Goal: Task Accomplishment & Management: Complete application form

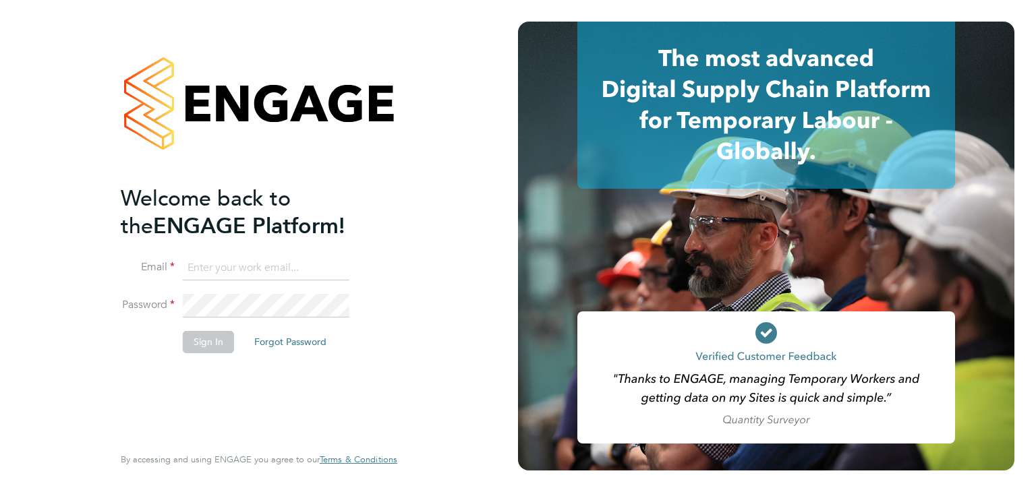
click at [218, 258] on input at bounding box center [266, 268] width 167 height 24
type input "[EMAIL_ADDRESS][DOMAIN_NAME]"
click at [200, 344] on button "Sign In" at bounding box center [208, 342] width 51 height 22
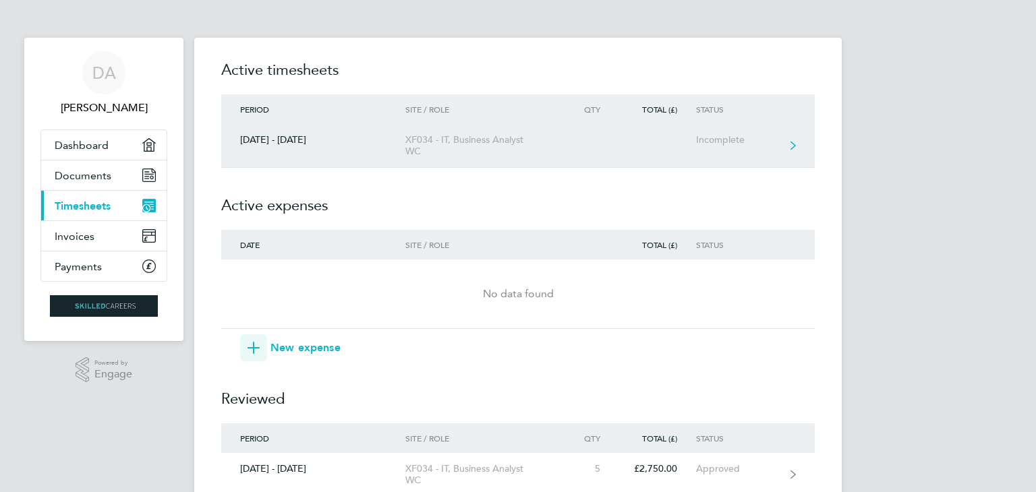
click at [718, 136] on div "Incomplete" at bounding box center [737, 139] width 83 height 11
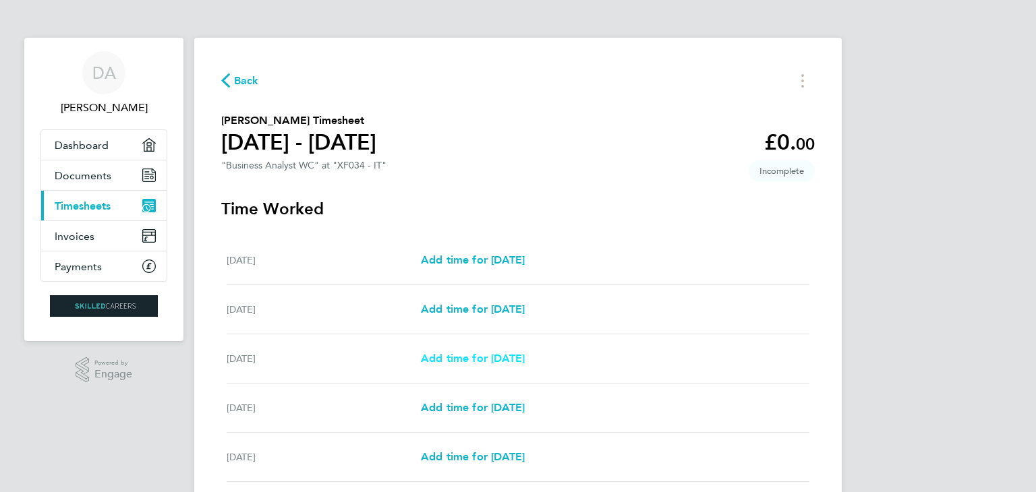
click at [491, 362] on span "Add time for Mon 22 Sep" at bounding box center [473, 358] width 104 height 13
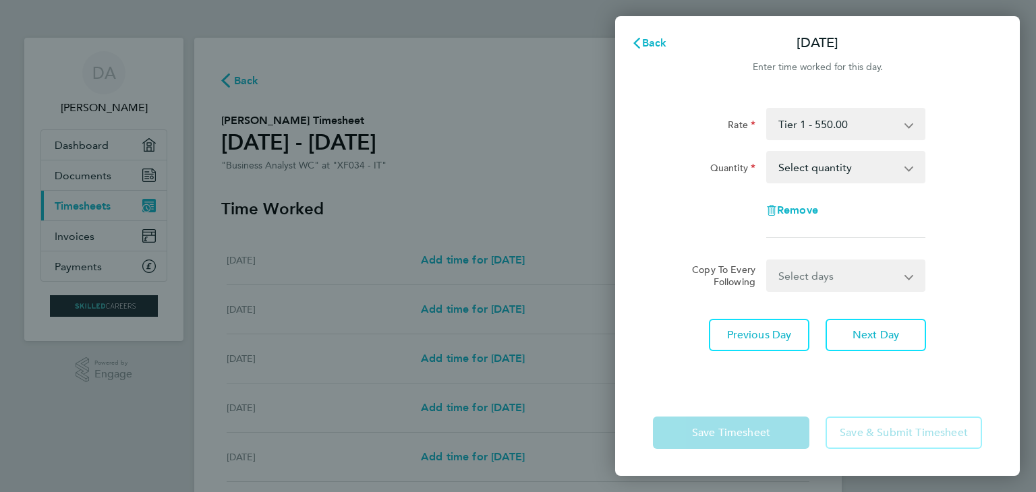
click at [872, 171] on select "Select quantity 0.5 1" at bounding box center [837, 167] width 140 height 30
select select "1"
click at [767, 152] on select "Select quantity 0.5 1" at bounding box center [837, 167] width 140 height 30
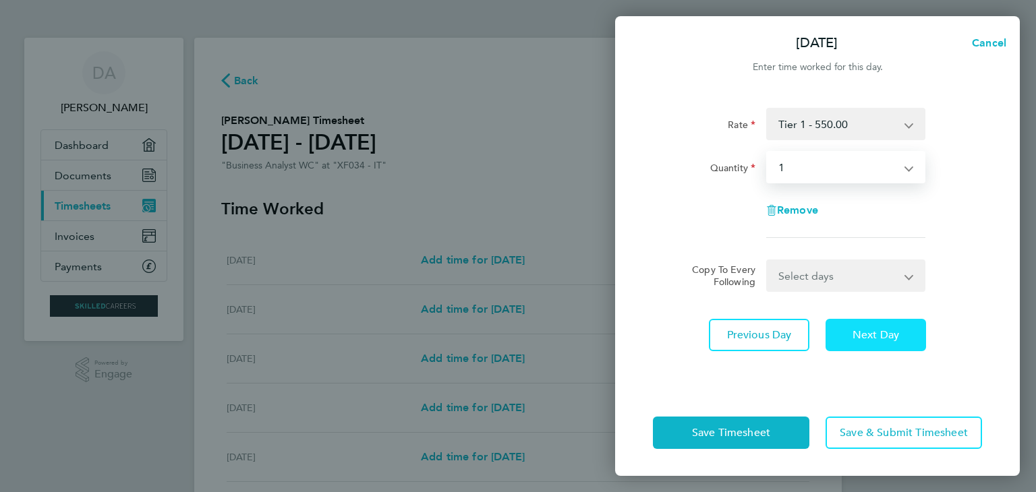
click at [877, 332] on span "Next Day" at bounding box center [875, 334] width 47 height 13
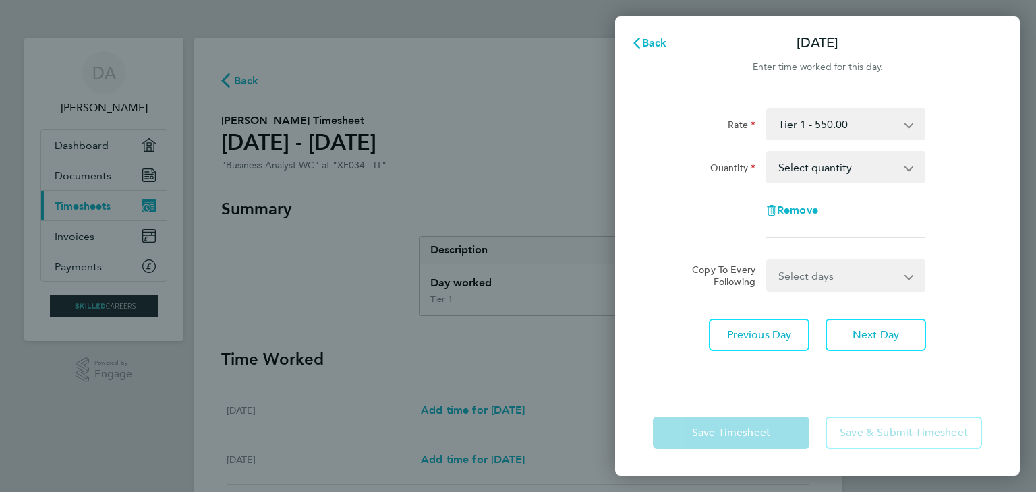
click at [877, 181] on select "Select quantity 0.5 1" at bounding box center [837, 167] width 140 height 30
select select "1"
click at [767, 152] on select "Select quantity 0.5 1" at bounding box center [837, 167] width 140 height 30
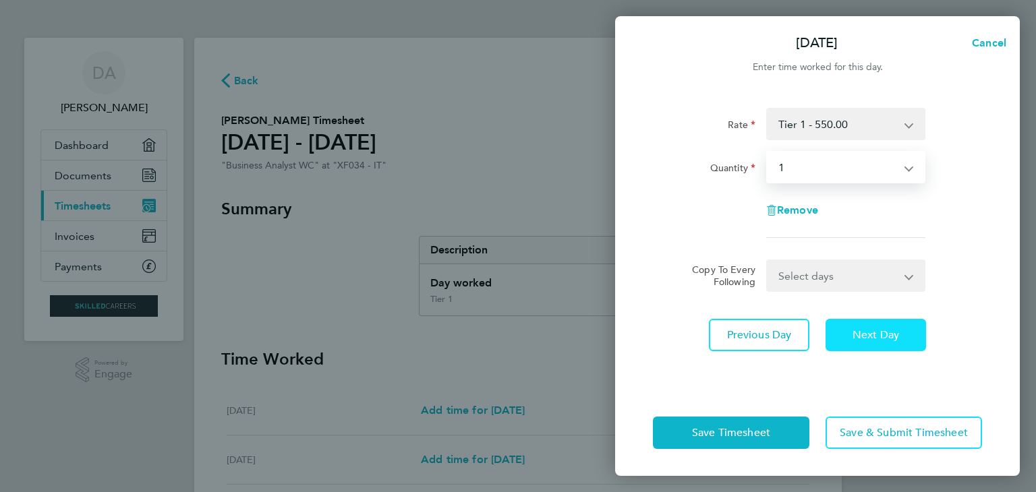
click at [883, 334] on span "Next Day" at bounding box center [875, 334] width 47 height 13
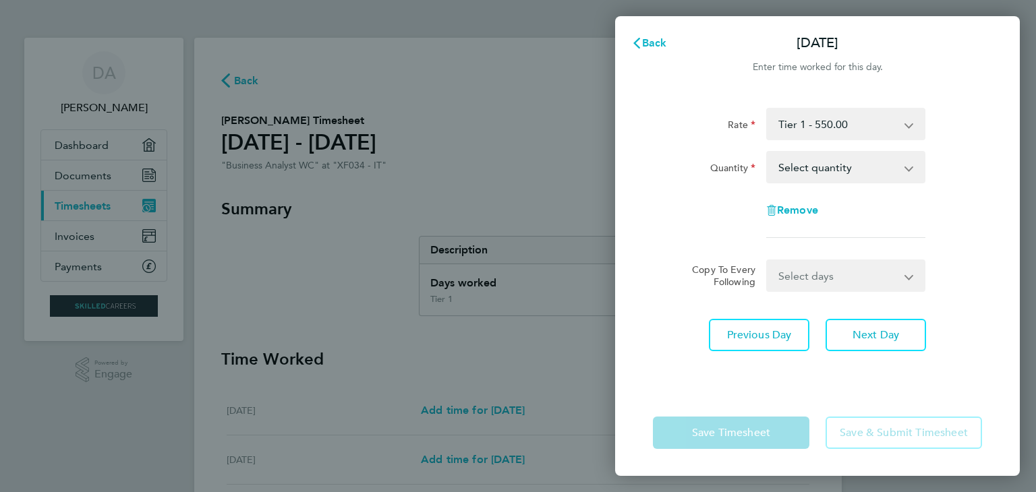
click at [858, 169] on select "Select quantity 0.5 1" at bounding box center [837, 167] width 140 height 30
select select "1"
click at [767, 152] on select "Select quantity 0.5 1" at bounding box center [837, 167] width 140 height 30
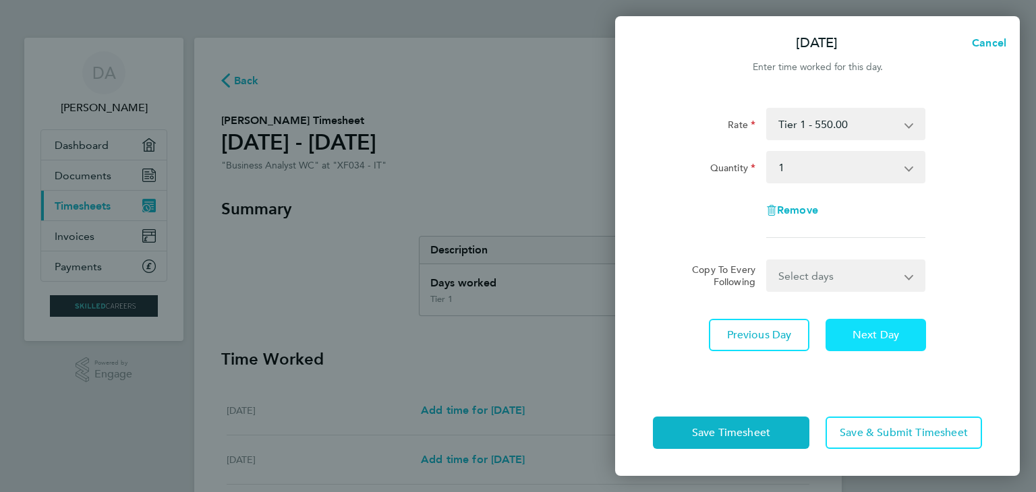
click at [891, 338] on span "Next Day" at bounding box center [875, 334] width 47 height 13
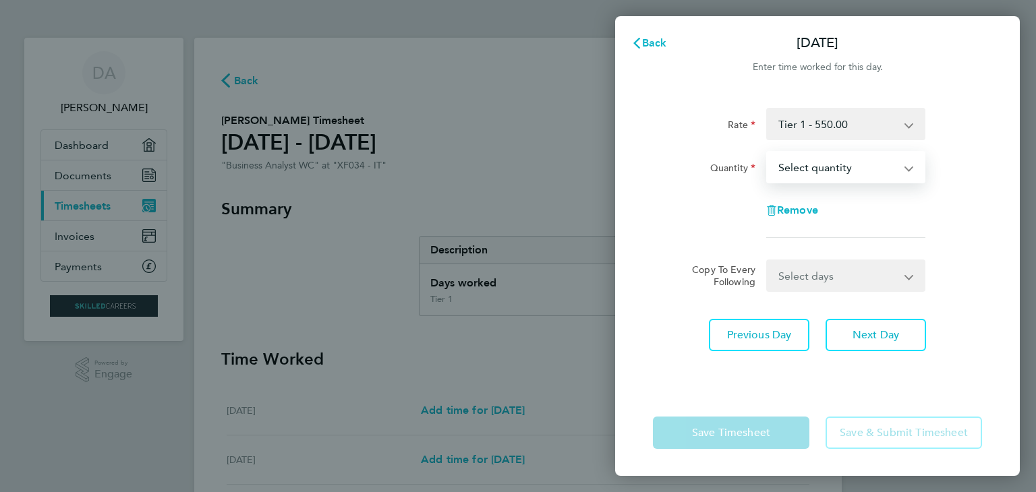
click at [847, 171] on select "Select quantity 0.5 1" at bounding box center [837, 167] width 140 height 30
select select "1"
click at [767, 152] on select "Select quantity 0.5 1" at bounding box center [837, 167] width 140 height 30
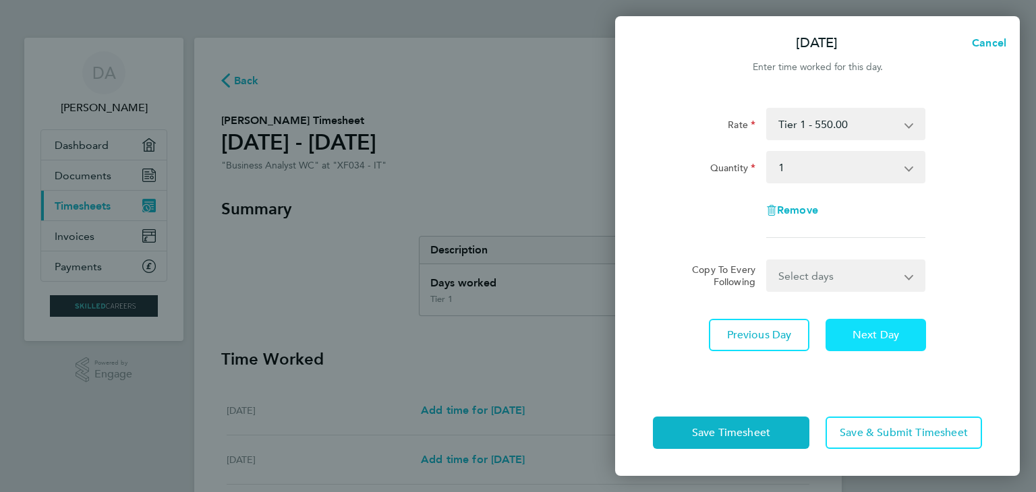
click at [892, 336] on span "Next Day" at bounding box center [875, 334] width 47 height 13
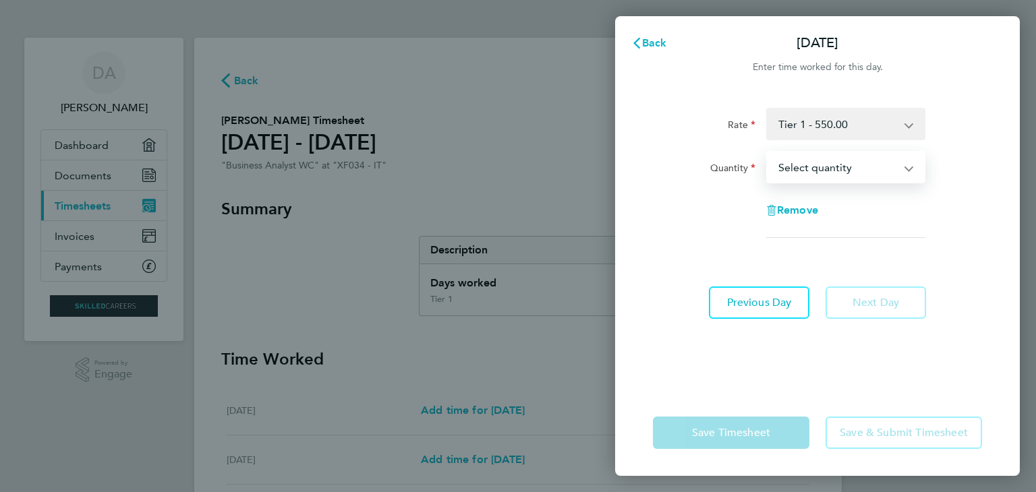
click at [852, 179] on select "Select quantity 0.5 1" at bounding box center [837, 167] width 140 height 30
select select "1"
click at [767, 152] on select "Select quantity 0.5 1" at bounding box center [837, 167] width 140 height 30
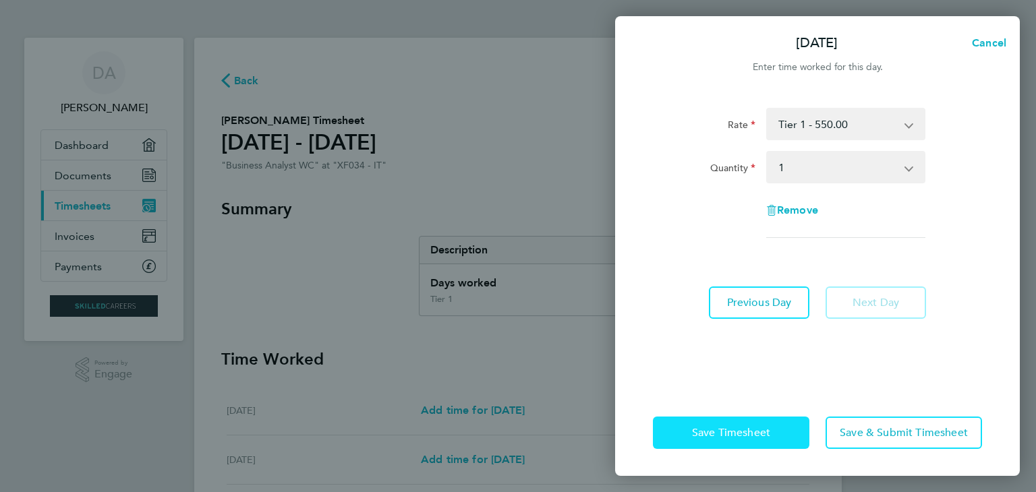
click at [746, 435] on span "Save Timesheet" at bounding box center [731, 432] width 78 height 13
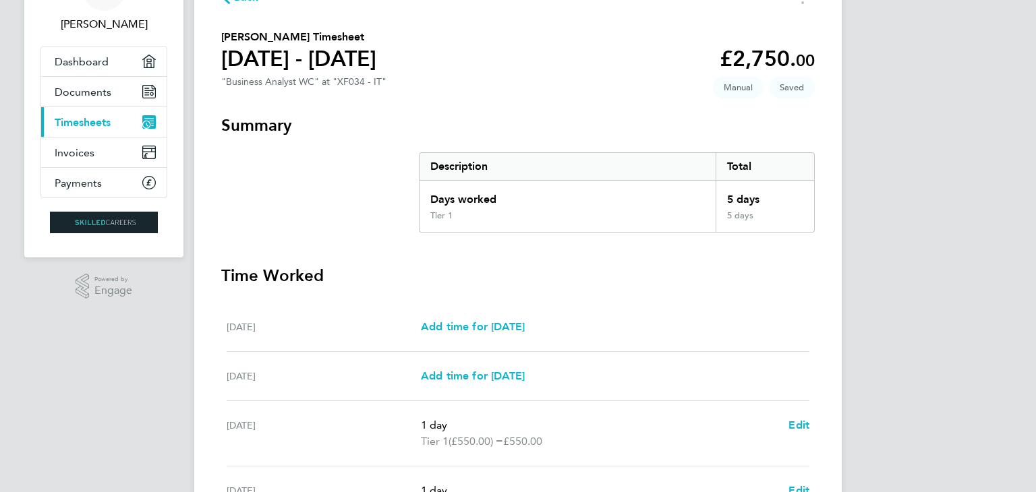
scroll to position [67, 0]
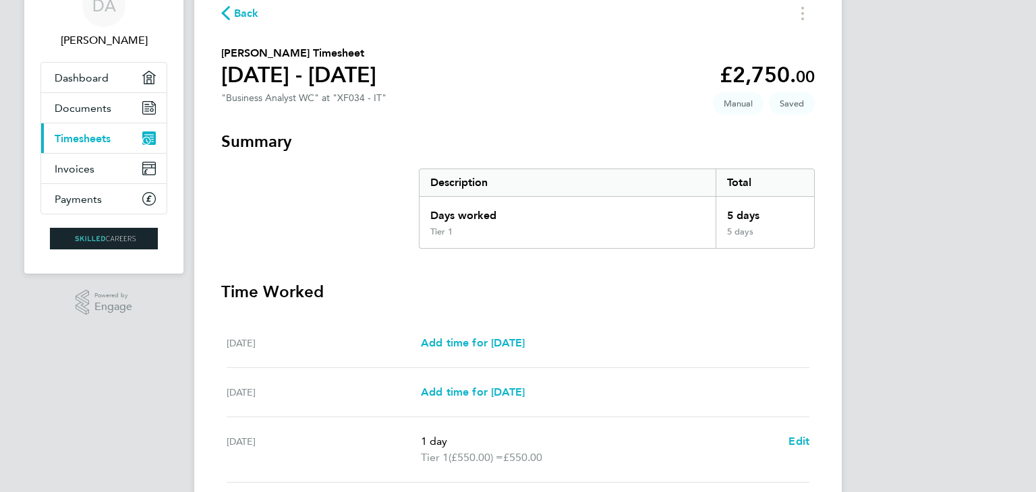
click at [239, 14] on span "Back" at bounding box center [246, 13] width 25 height 16
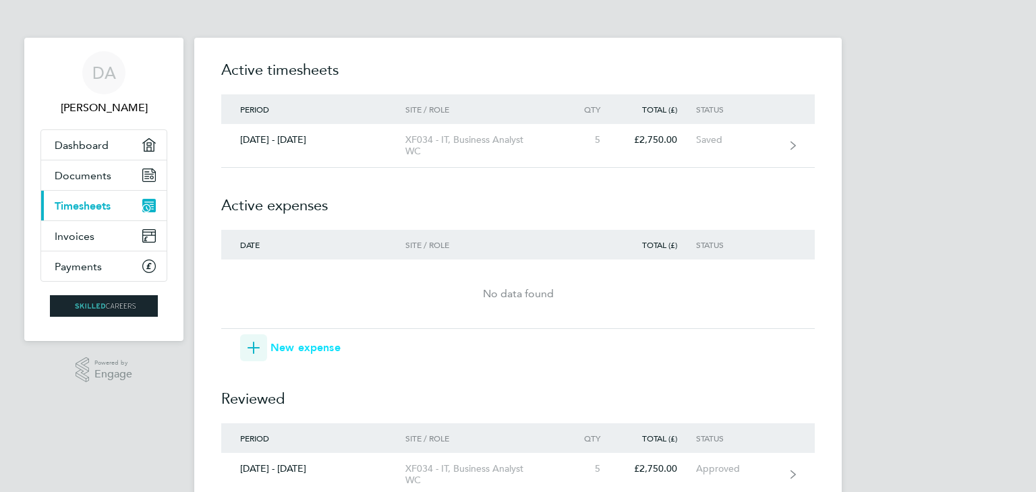
click at [254, 348] on icon "button" at bounding box center [253, 348] width 12 height 12
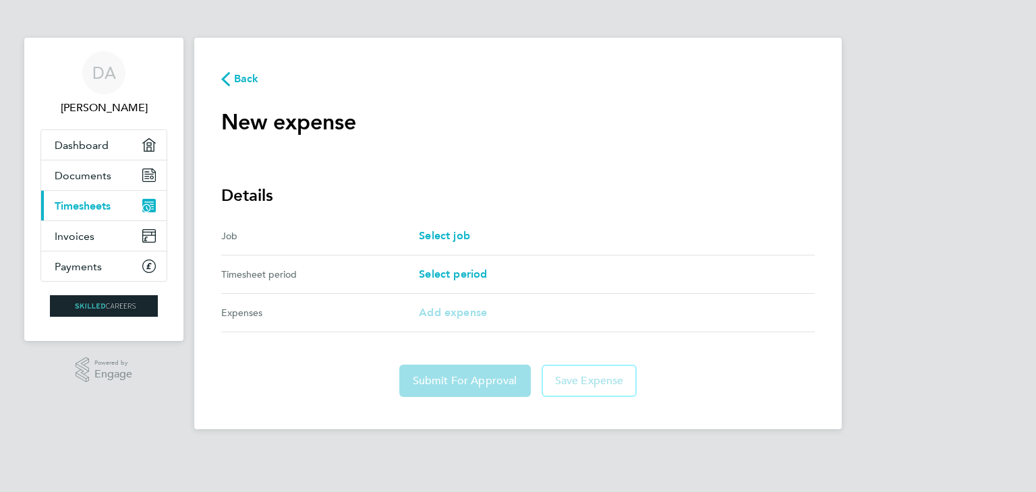
click at [477, 233] on div "Select job" at bounding box center [617, 236] width 396 height 16
click at [438, 241] on span "Select job" at bounding box center [444, 235] width 51 height 13
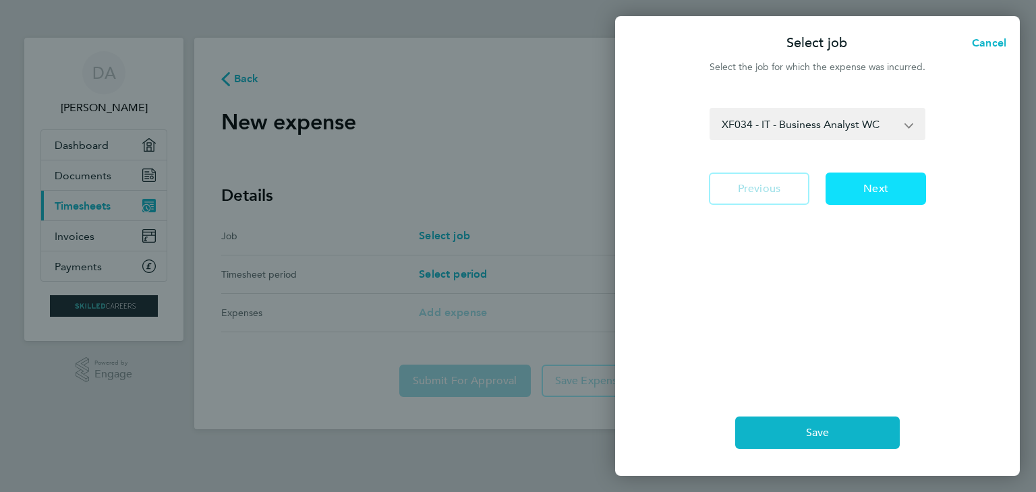
click at [886, 189] on span "Next" at bounding box center [875, 188] width 25 height 13
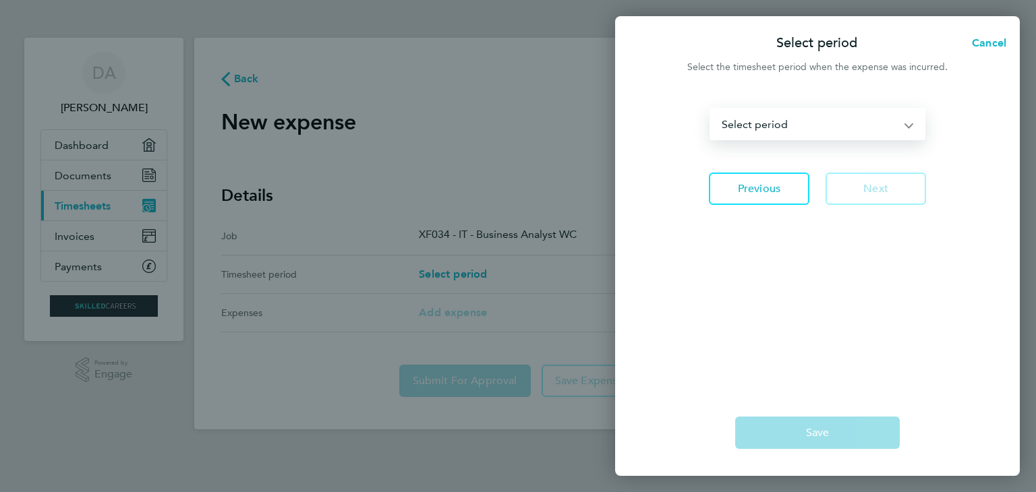
click at [805, 126] on select "19 - 25 Jul 2025 26 Jul - 01 Aug 2025 02 - 08 Aug 2025 09 - 15 Aug 2025 16 - 22…" at bounding box center [809, 124] width 197 height 30
select select "9: Object"
click at [711, 109] on select "19 - 25 Jul 2025 26 Jul - 01 Aug 2025 02 - 08 Aug 2025 09 - 15 Aug 2025 16 - 22…" at bounding box center [809, 124] width 197 height 30
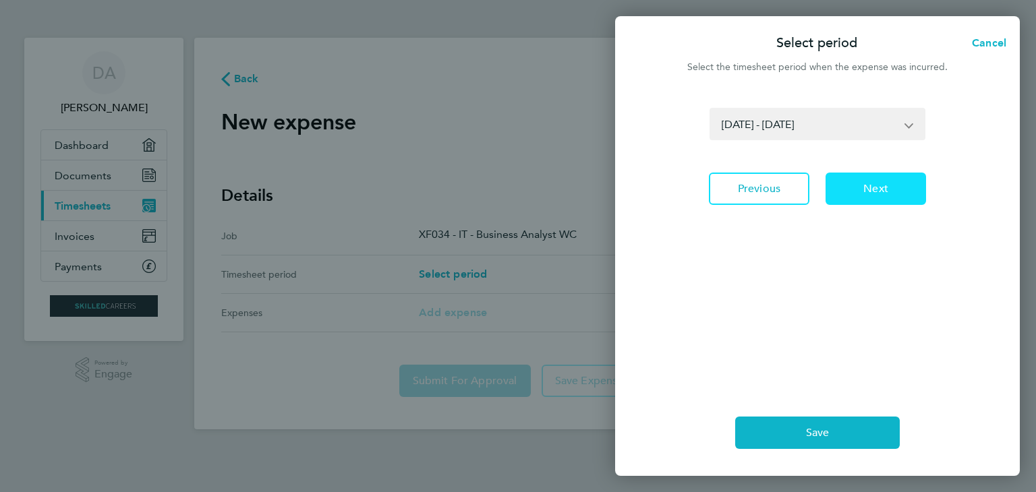
click at [879, 192] on span "Next" at bounding box center [875, 188] width 25 height 13
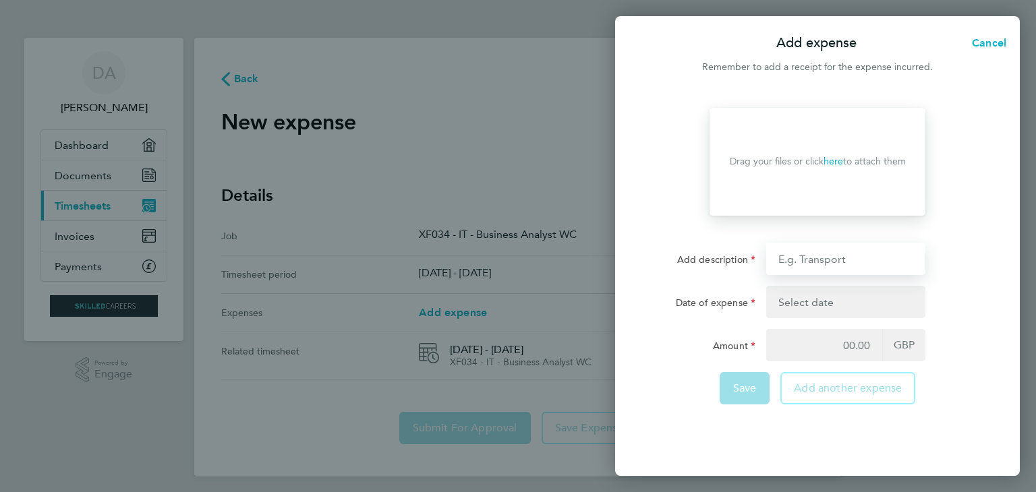
click at [815, 257] on input "Add description" at bounding box center [845, 259] width 159 height 32
type input "Train Transport"
click at [855, 302] on button "button" at bounding box center [845, 302] width 159 height 32
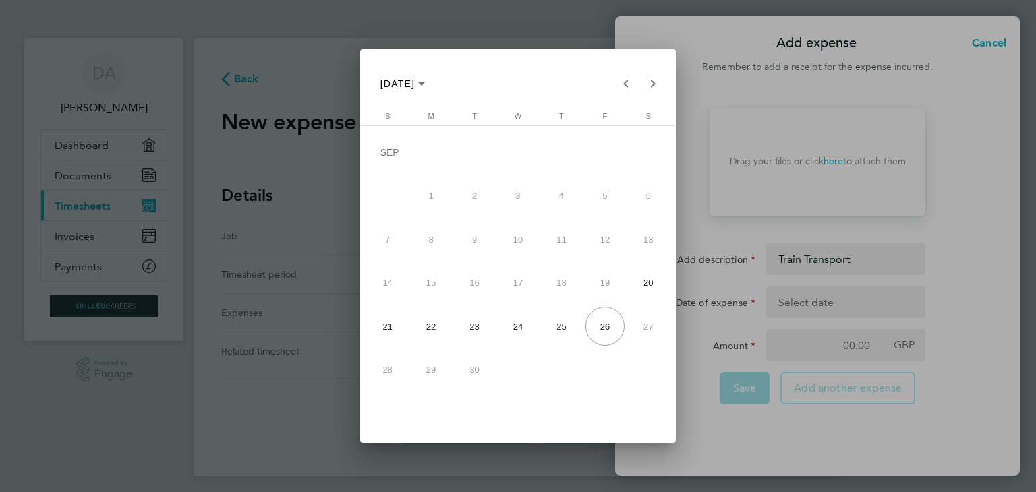
click at [514, 324] on span "24" at bounding box center [517, 326] width 39 height 39
type input "24 Sep 25"
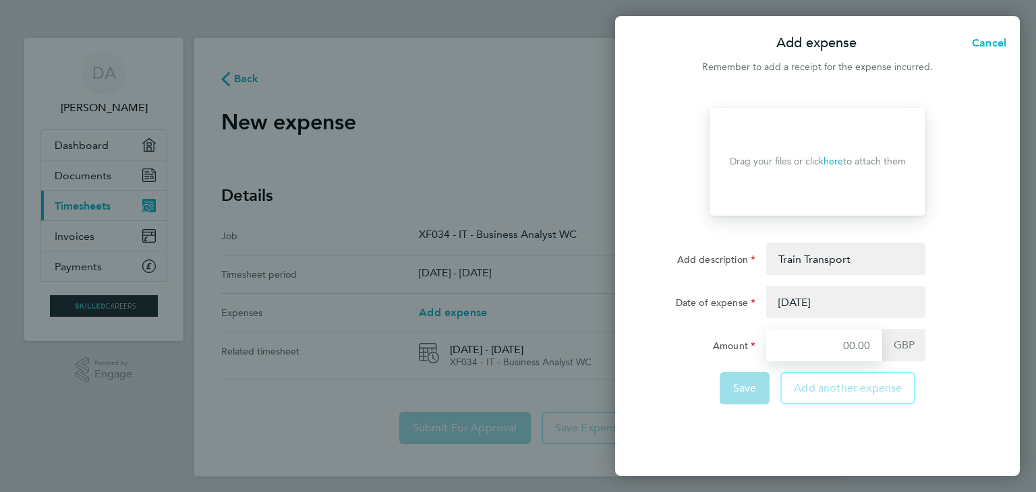
click at [836, 349] on input "Amount" at bounding box center [824, 345] width 116 height 32
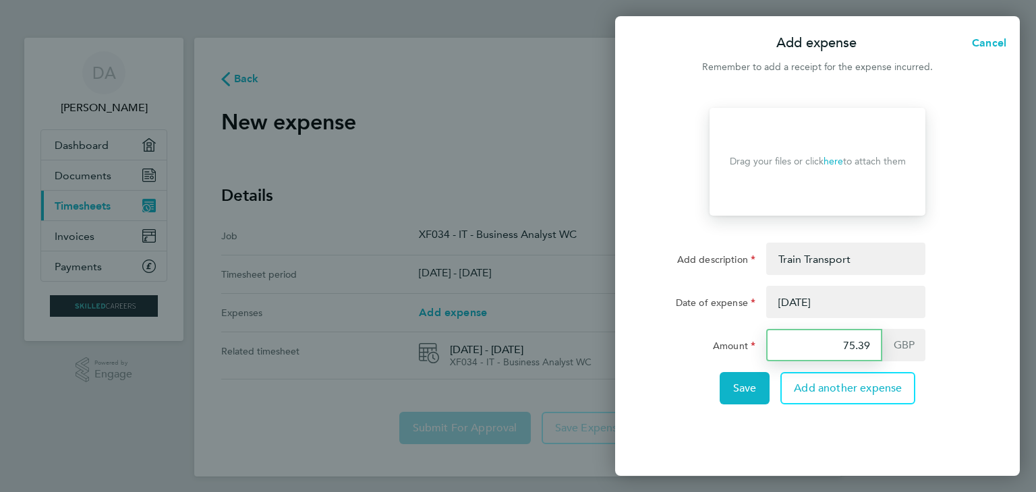
type input "75.39"
click at [833, 162] on link "here" at bounding box center [833, 161] width 20 height 11
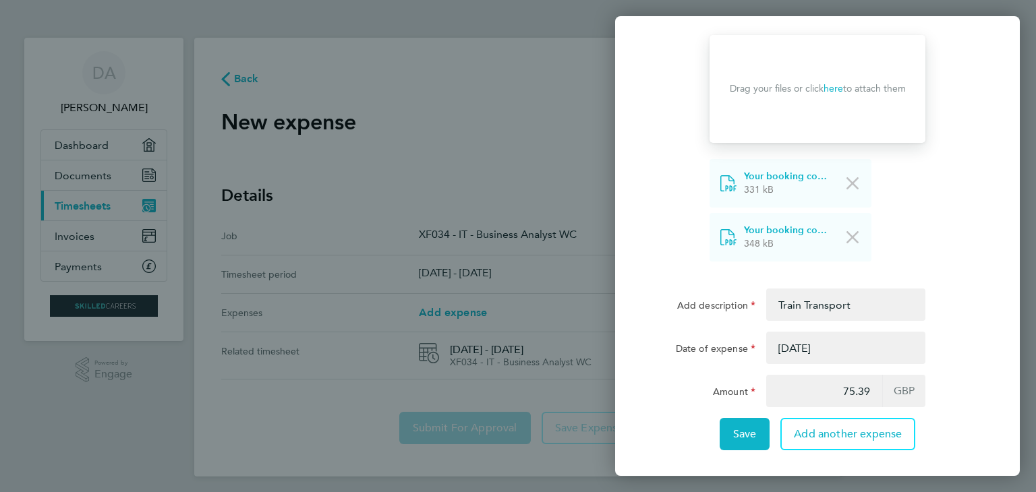
scroll to position [74, 0]
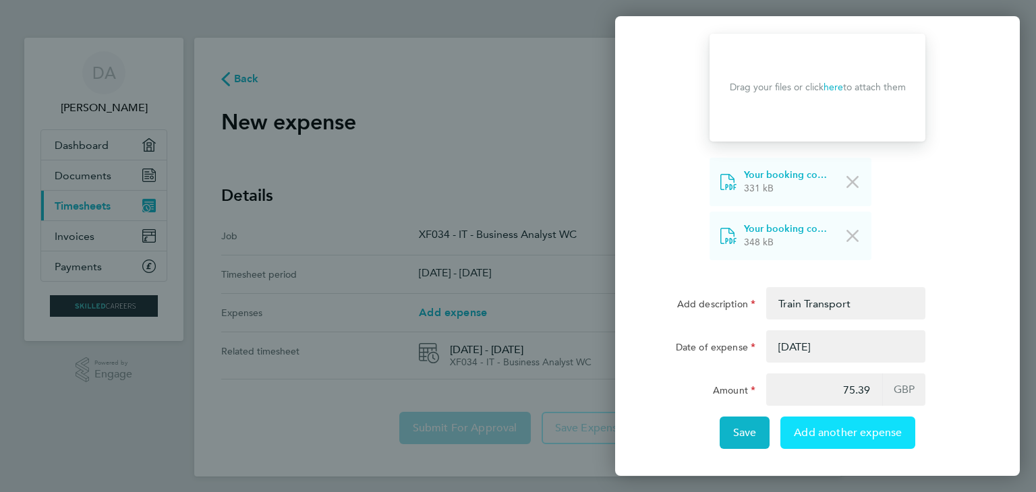
click at [842, 433] on span "Add another expense" at bounding box center [848, 432] width 108 height 13
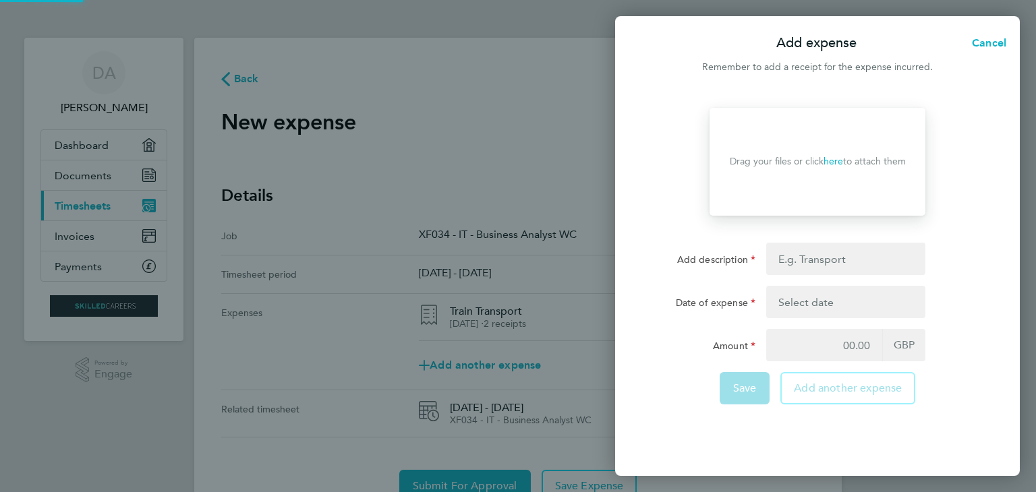
scroll to position [0, 0]
click at [837, 254] on input "Add description" at bounding box center [845, 259] width 159 height 32
type input "Road Transport"
click at [824, 297] on button "button" at bounding box center [845, 302] width 159 height 32
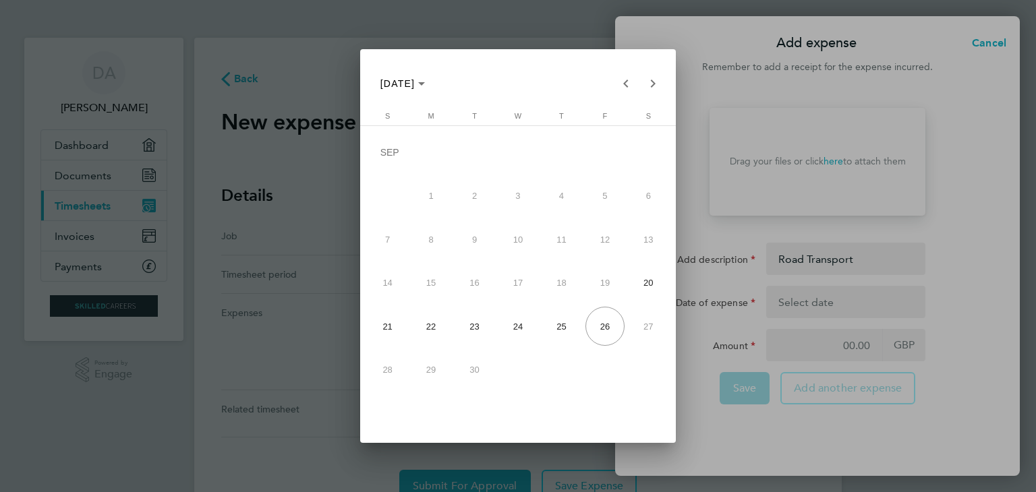
click at [512, 326] on span "24" at bounding box center [517, 326] width 39 height 39
type input "24 Sep 25"
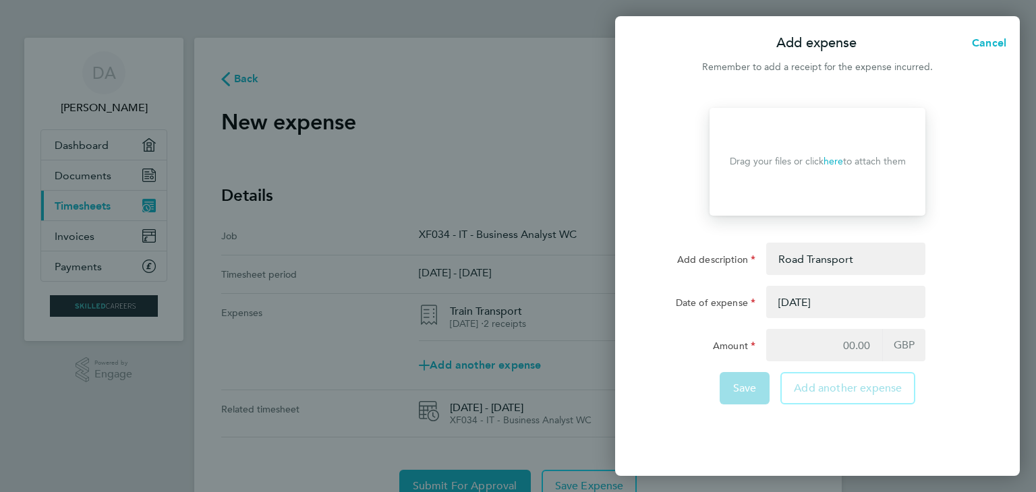
click at [834, 162] on link "here" at bounding box center [833, 161] width 20 height 11
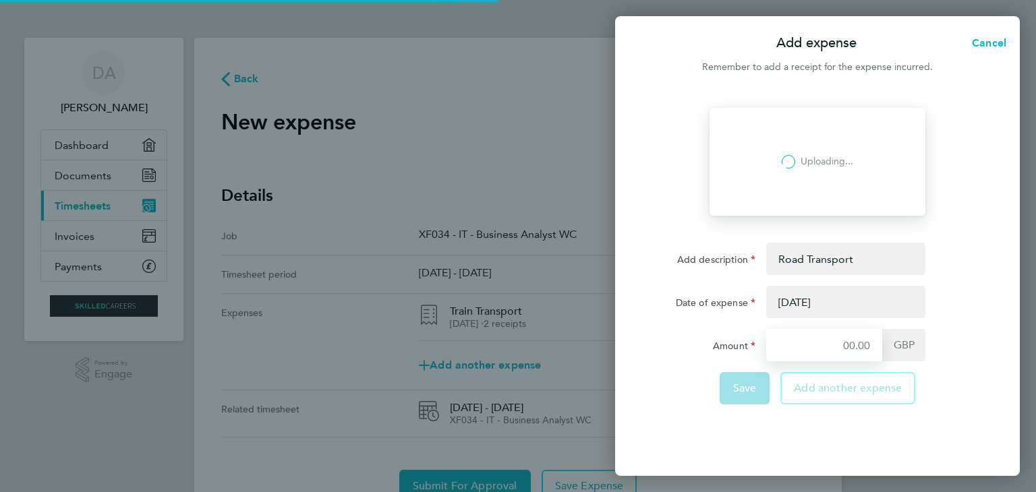
click at [819, 347] on input "Amount" at bounding box center [824, 345] width 116 height 32
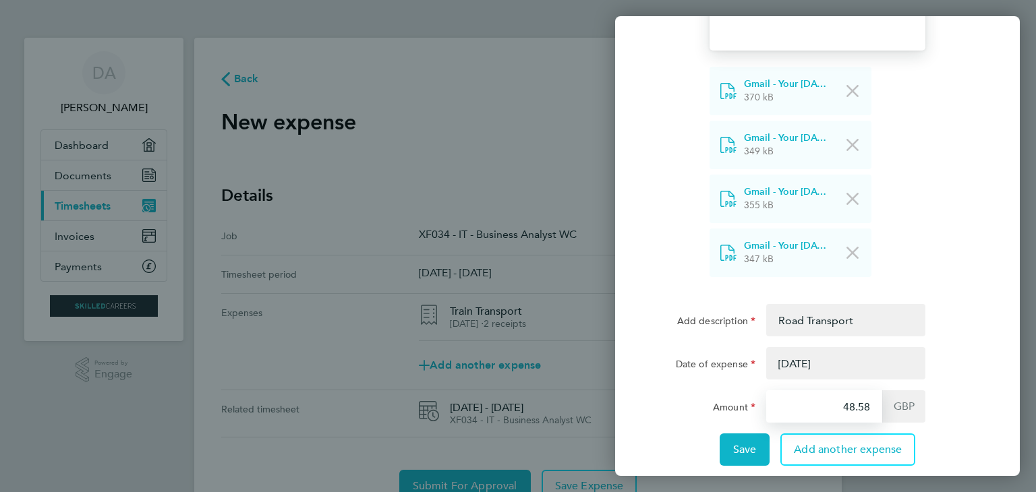
scroll to position [182, 0]
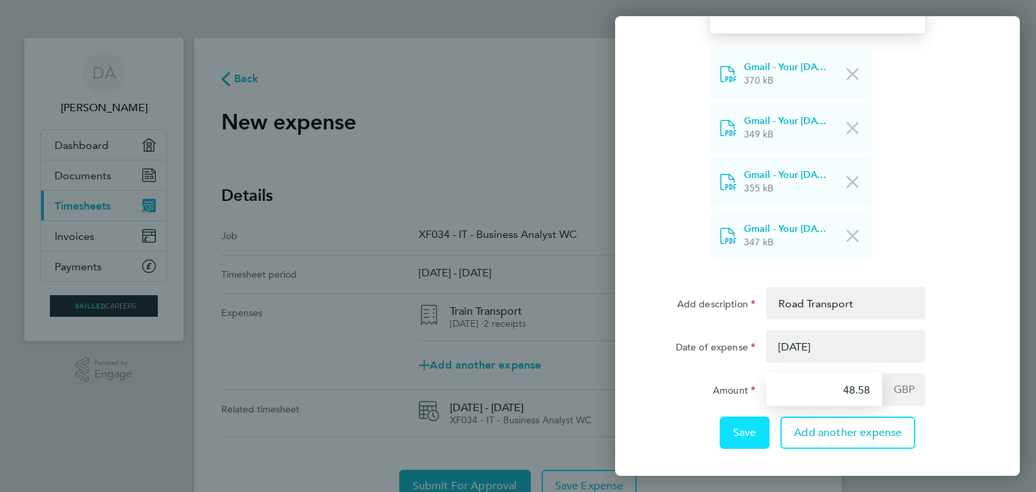
type input "48.58"
click at [744, 434] on span "Save" at bounding box center [745, 432] width 24 height 13
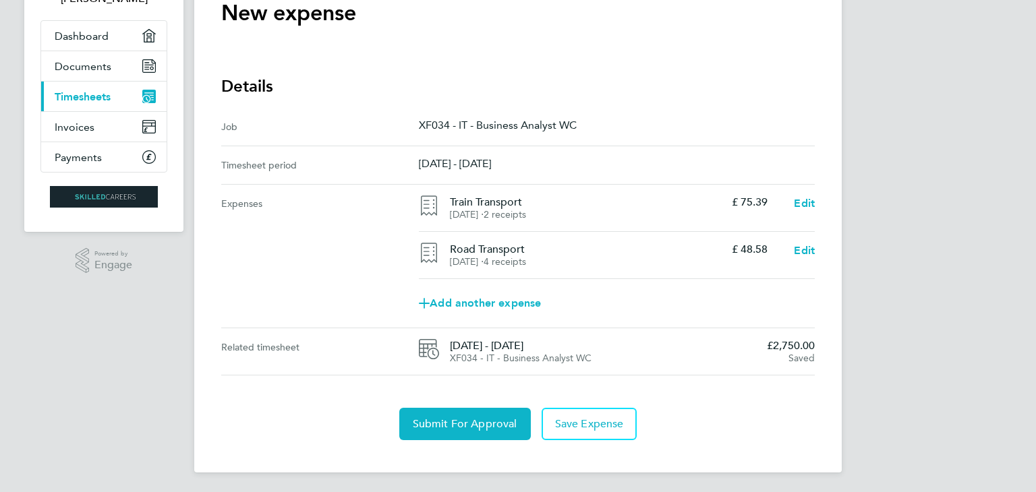
scroll to position [111, 0]
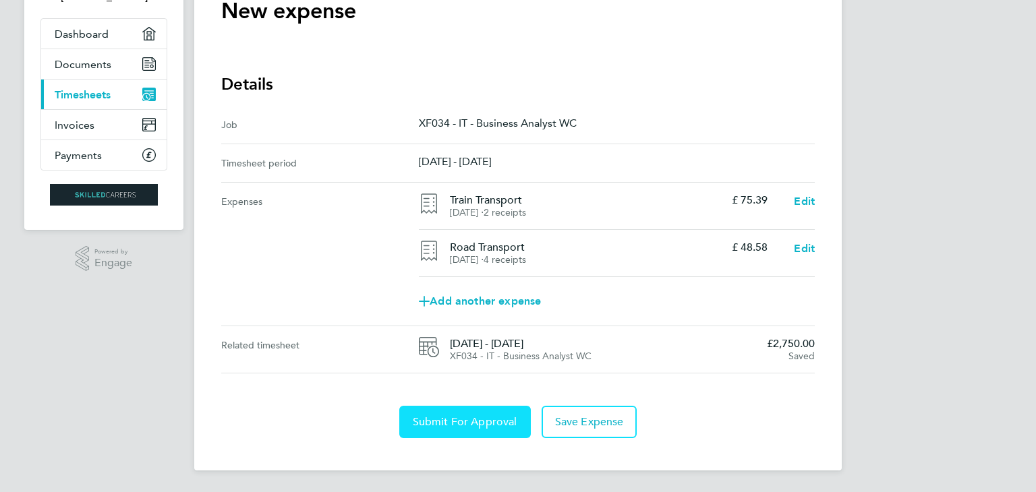
click at [458, 427] on span "Submit For Approval" at bounding box center [465, 421] width 105 height 13
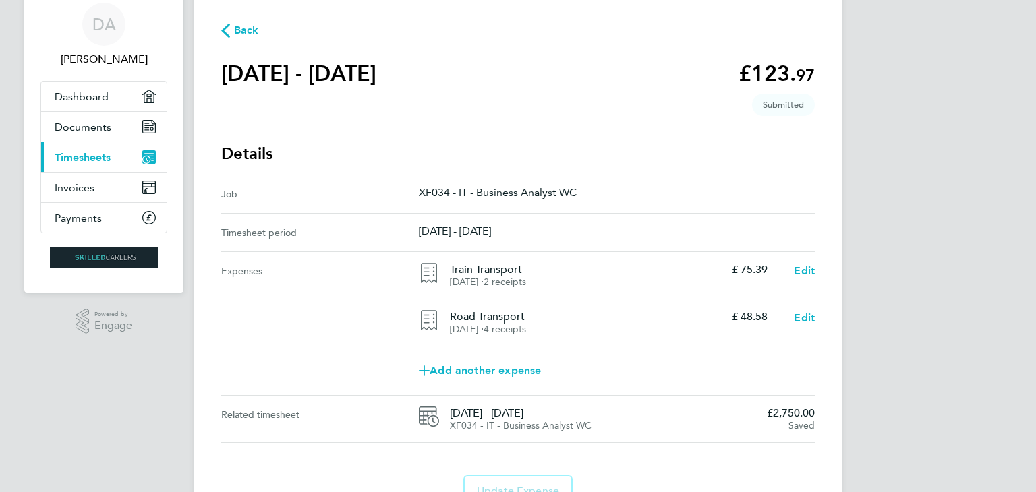
scroll to position [118, 0]
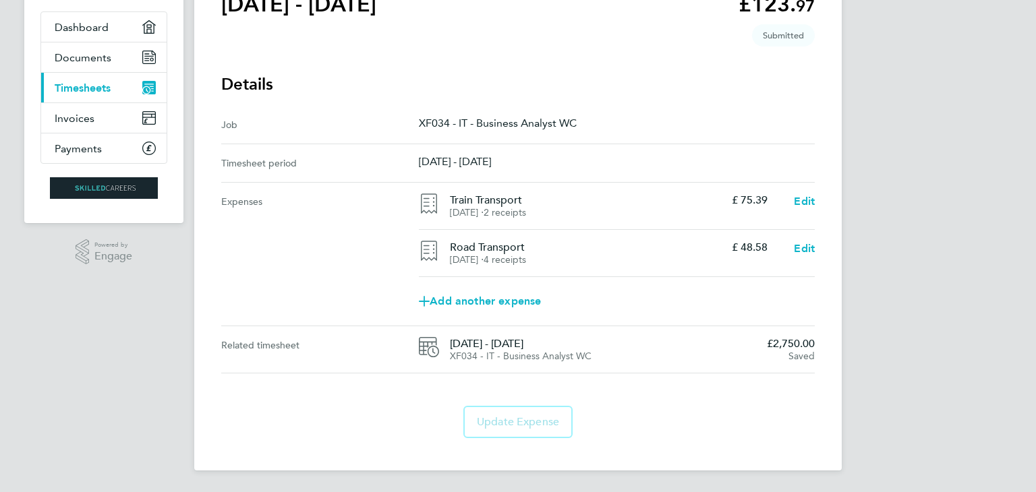
click at [791, 353] on span "Saved" at bounding box center [801, 356] width 26 height 11
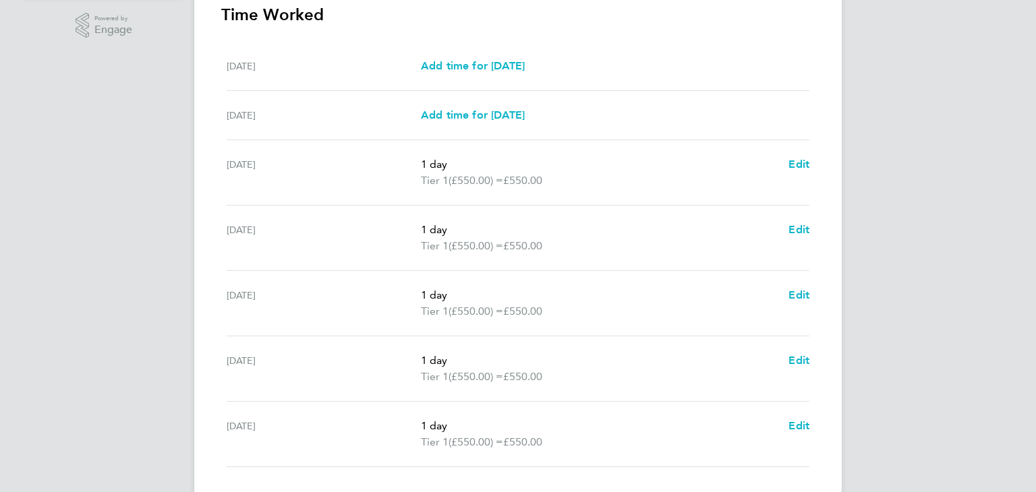
scroll to position [438, 0]
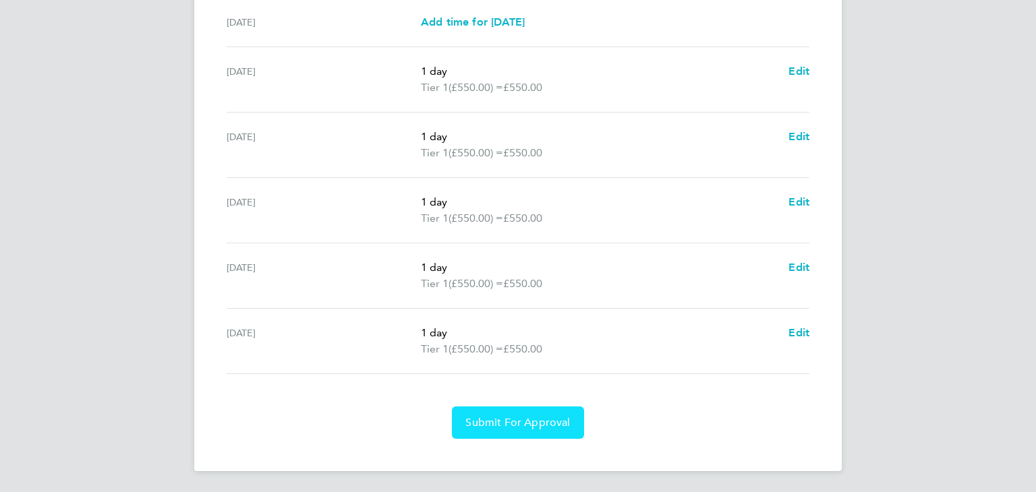
click at [539, 417] on span "Submit For Approval" at bounding box center [517, 422] width 105 height 13
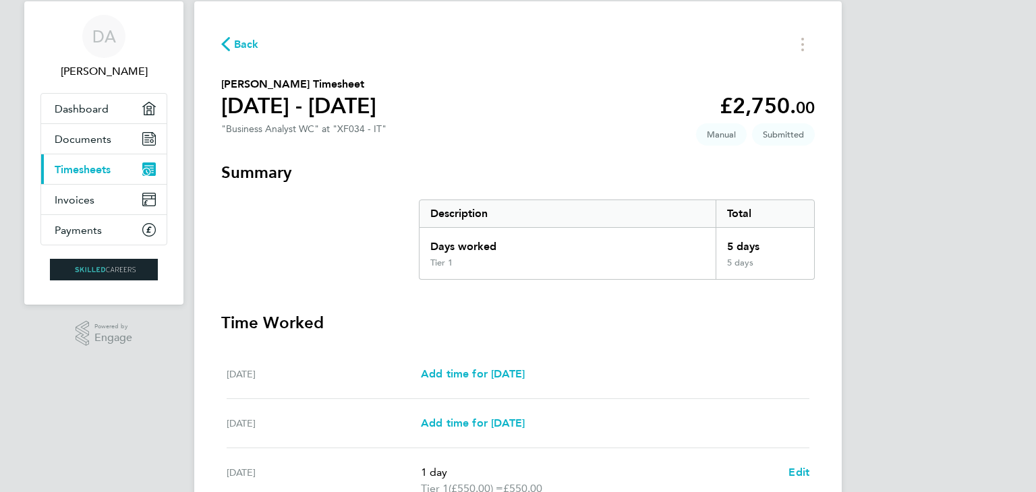
scroll to position [36, 0]
click at [237, 41] on span "Back" at bounding box center [246, 45] width 25 height 16
